Goal: Transaction & Acquisition: Register for event/course

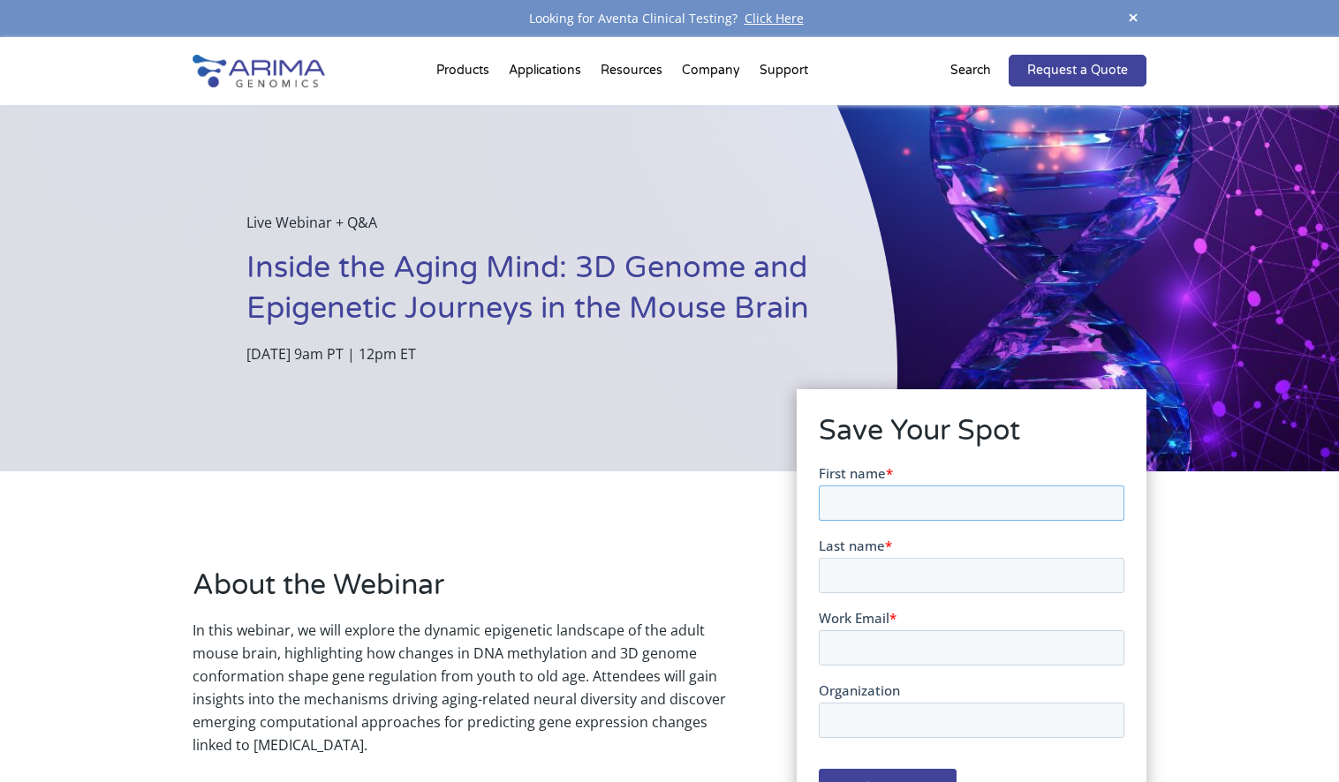
click at [926, 502] on input "First name *" at bounding box center [971, 502] width 306 height 35
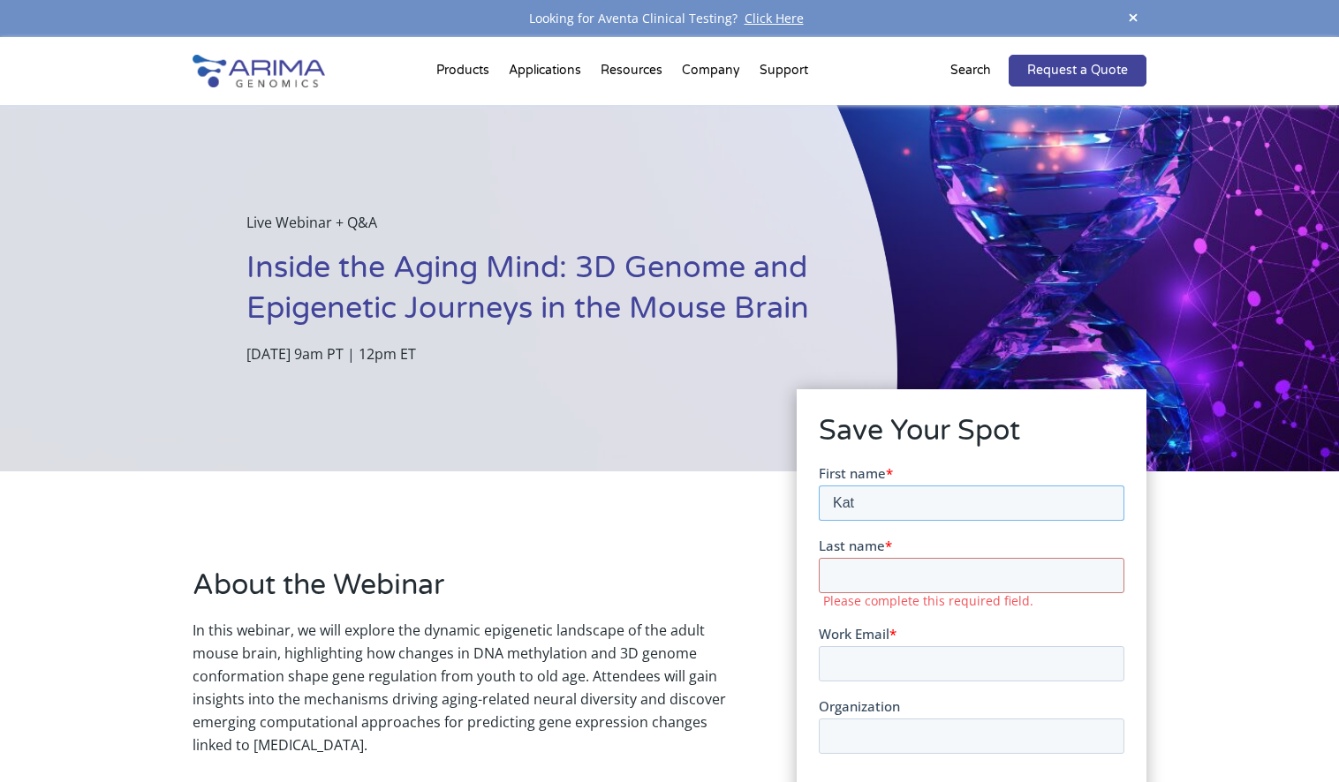
click at [960, 509] on input "Kat" at bounding box center [971, 502] width 306 height 35
type input "[PERSON_NAME]"
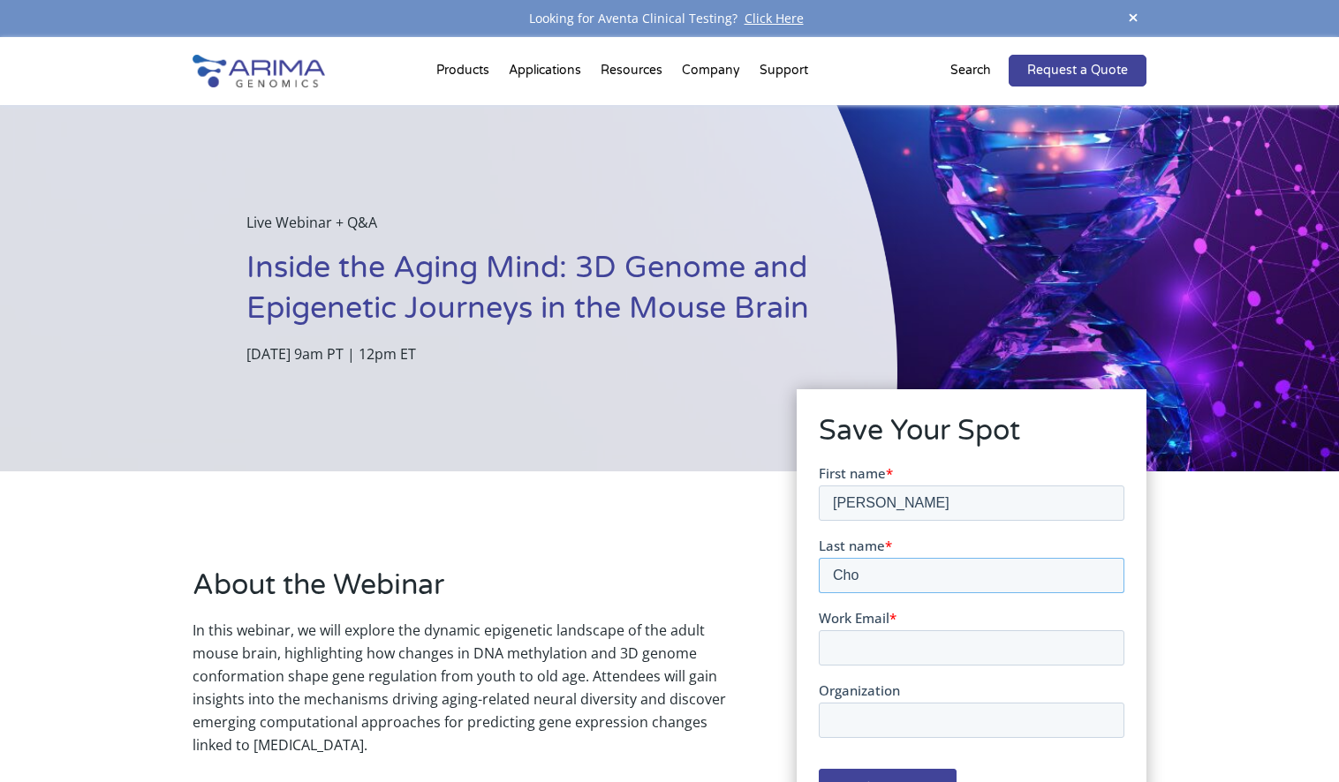
type input "Cho"
type input "[EMAIL_ADDRESS][DOMAIN_NAME]"
type input "MD [PERSON_NAME]"
click at [818, 768] on input "Register Now" at bounding box center [887, 786] width 138 height 37
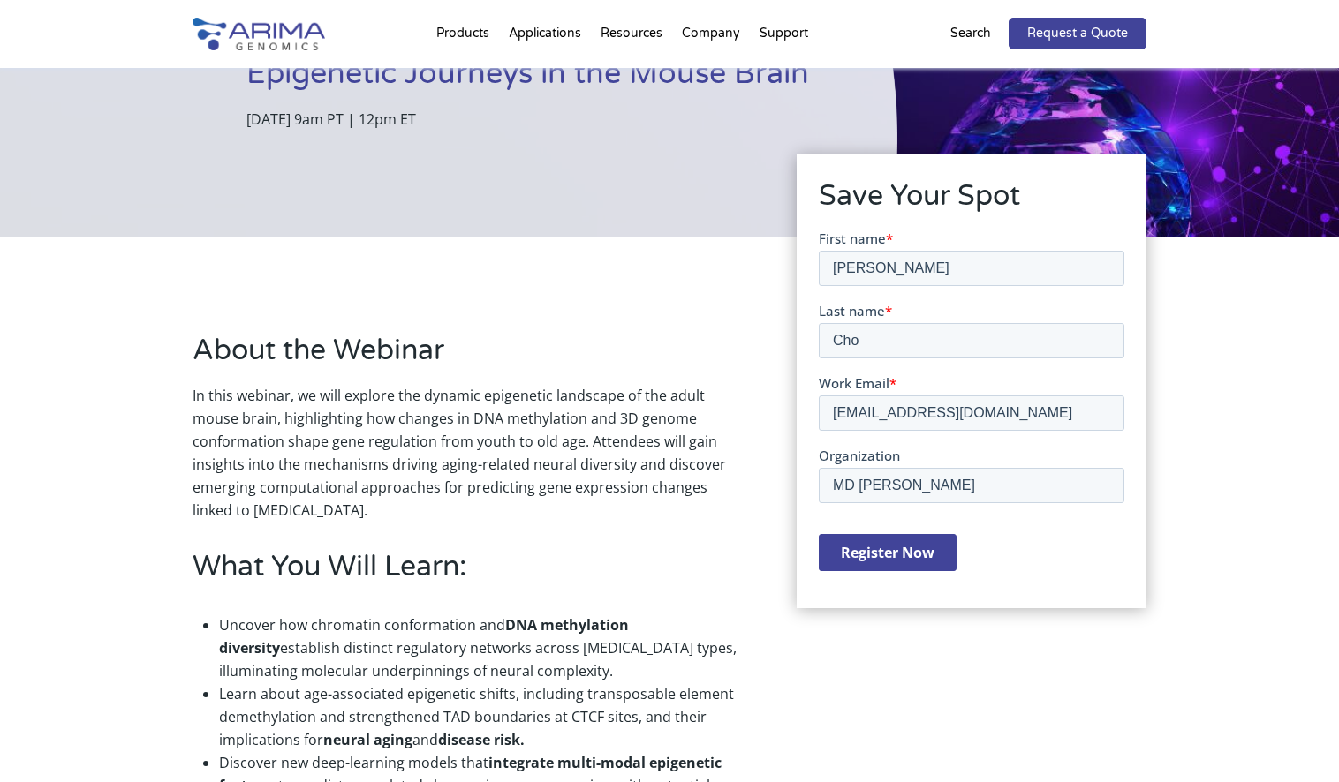
scroll to position [262, 0]
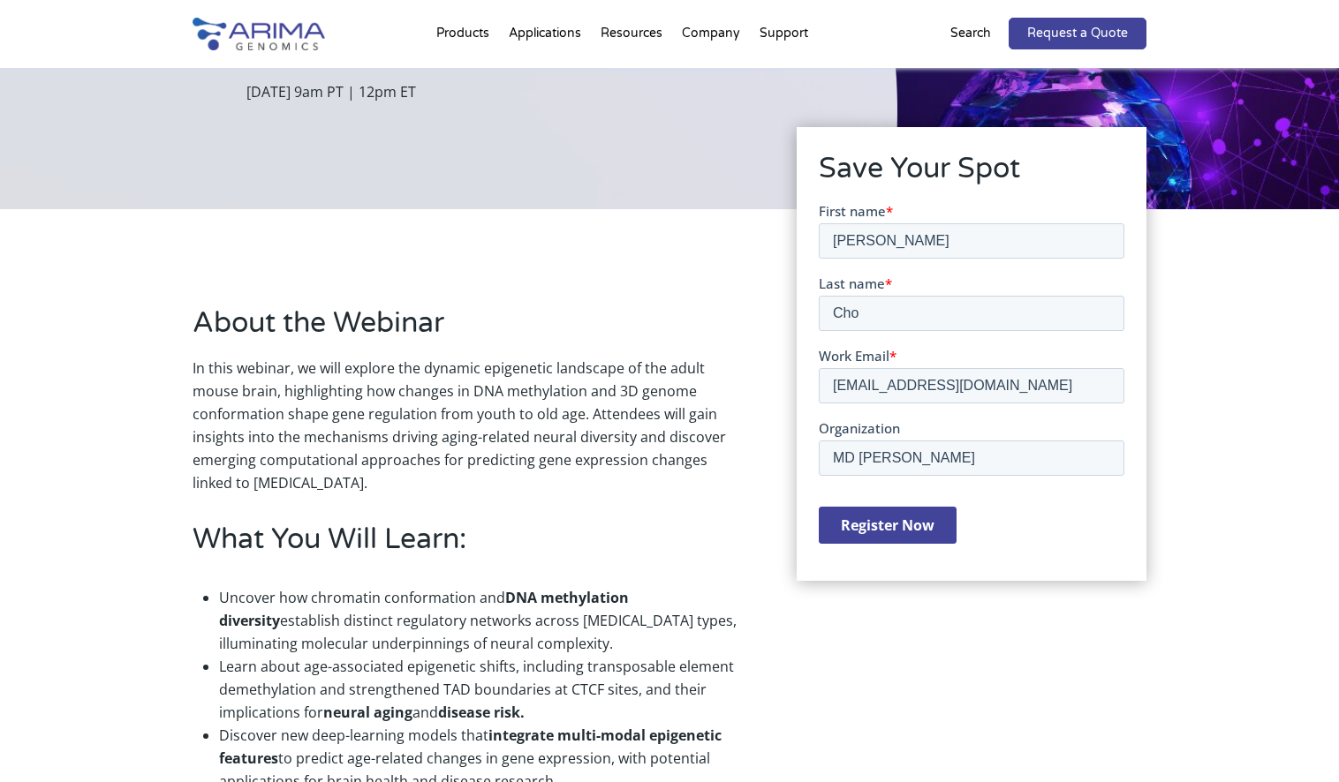
click at [919, 510] on input "Register Now" at bounding box center [887, 524] width 138 height 37
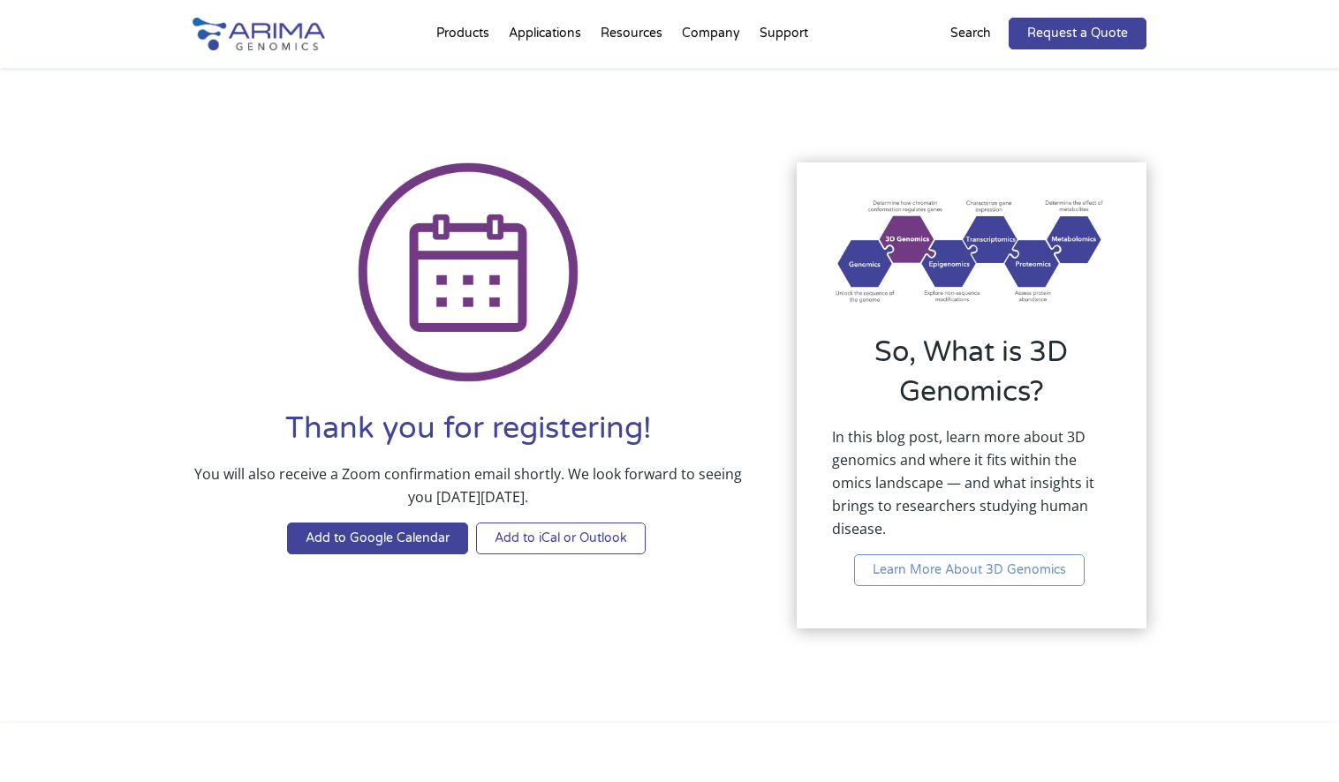
click at [565, 535] on link "Add to iCal or Outlook" at bounding box center [561, 539] width 170 height 32
